Goal: Check status

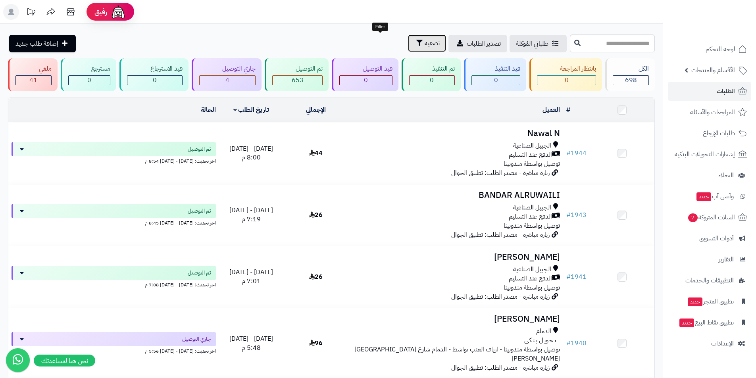
click at [425, 43] on span "تصفية" at bounding box center [432, 44] width 15 height 10
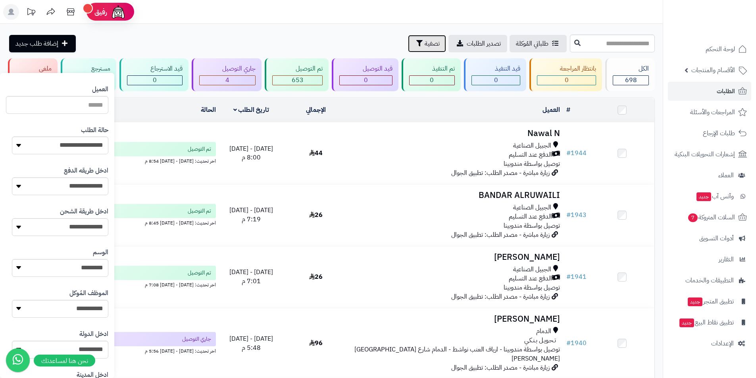
scroll to position [278, 0]
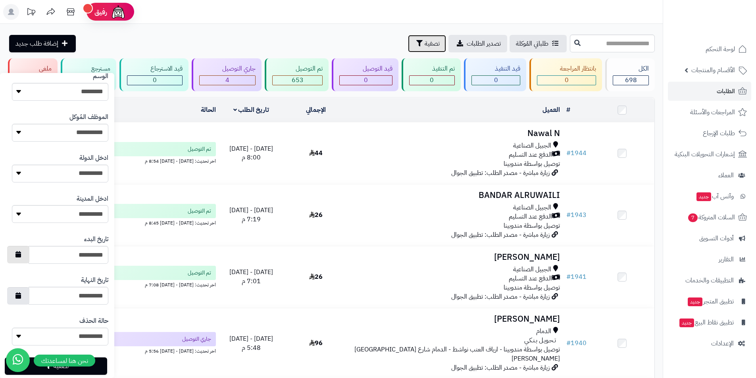
click at [27, 254] on button "button" at bounding box center [18, 254] width 22 height 17
click at [63, 334] on td "20" at bounding box center [62, 332] width 14 height 12
type input "**********"
click at [29, 298] on button "button" at bounding box center [18, 295] width 22 height 17
click at [64, 258] on td "20" at bounding box center [62, 255] width 14 height 12
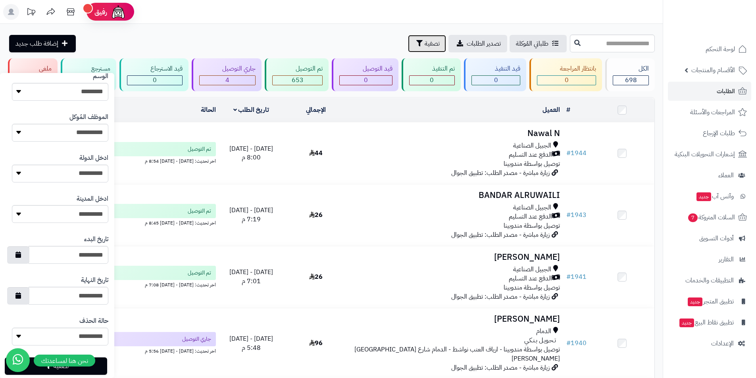
type input "**********"
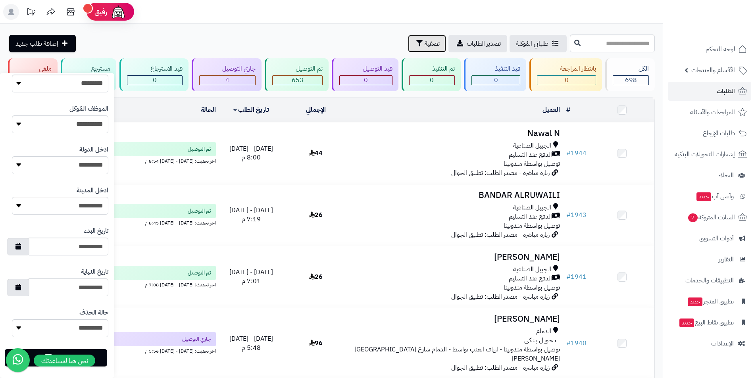
scroll to position [293, 0]
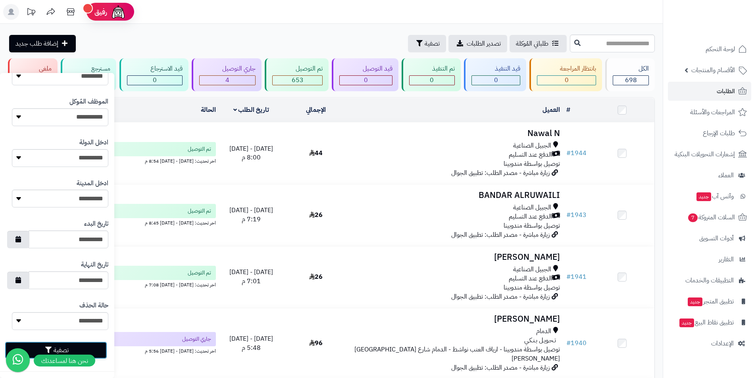
click at [78, 344] on button "تصفية" at bounding box center [56, 350] width 102 height 17
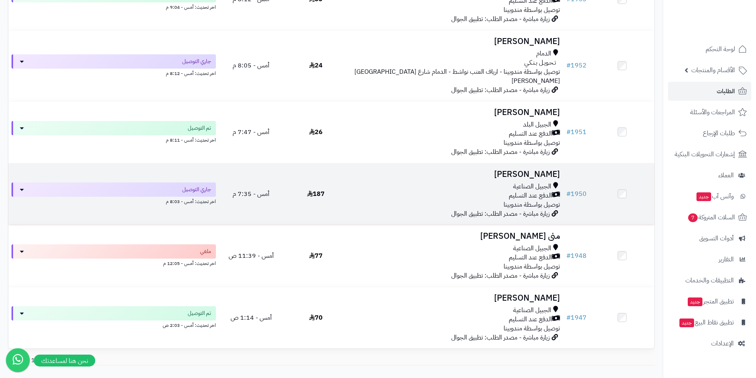
scroll to position [317, 0]
